Goal: Task Accomplishment & Management: Use online tool/utility

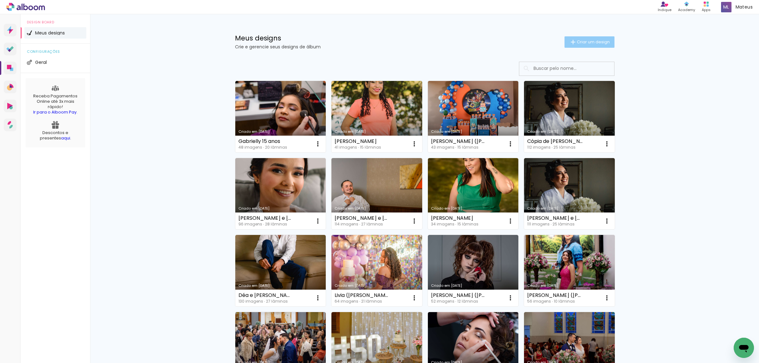
click at [584, 40] on span "Criar um design" at bounding box center [593, 42] width 33 height 4
